Goal: Task Accomplishment & Management: Use online tool/utility

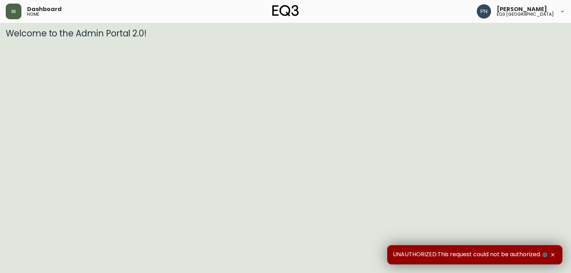
click at [10, 14] on button "button" at bounding box center [14, 12] width 16 height 16
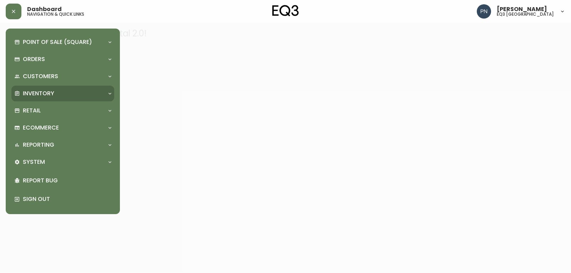
click at [51, 96] on p "Inventory" at bounding box center [38, 94] width 31 height 8
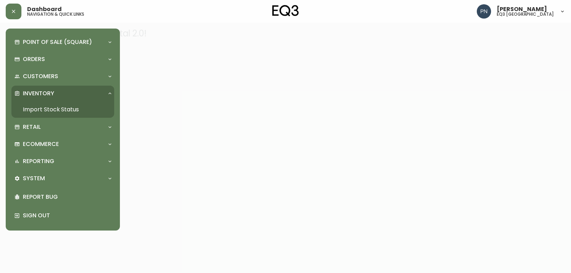
click at [58, 109] on link "Import Stock Status" at bounding box center [62, 109] width 103 height 16
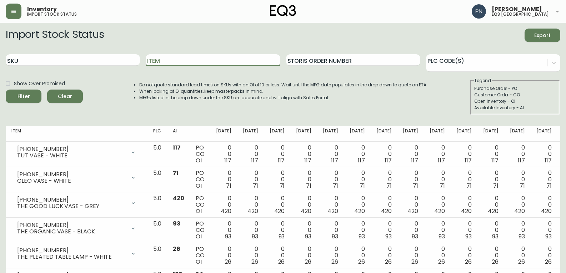
click at [199, 60] on input "Item" at bounding box center [213, 59] width 134 height 11
type input "MONARCH"
click at [6, 90] on button "Filter" at bounding box center [24, 97] width 36 height 14
